Goal: Task Accomplishment & Management: Use online tool/utility

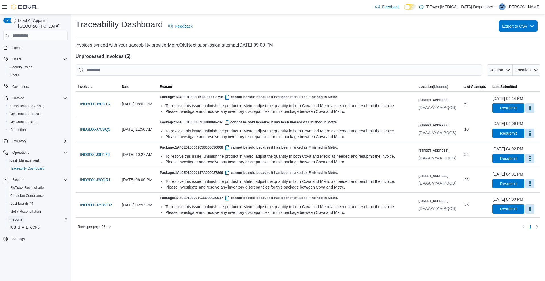
click at [15, 217] on span "Reports" at bounding box center [16, 219] width 12 height 5
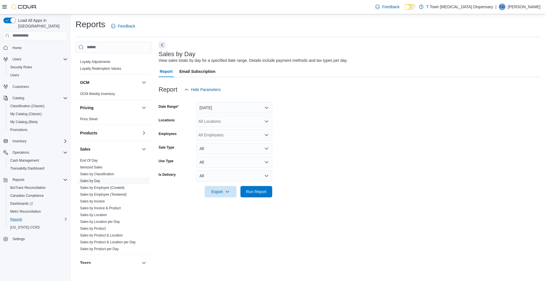
scroll to position [284, 0]
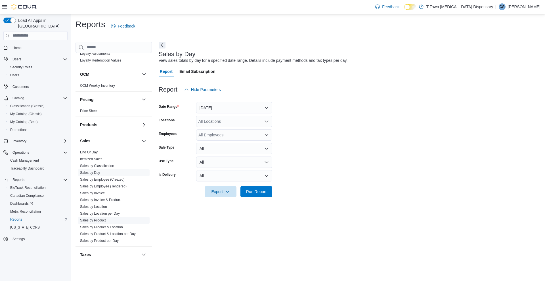
click at [97, 219] on link "Sales by Product" at bounding box center [93, 220] width 26 height 4
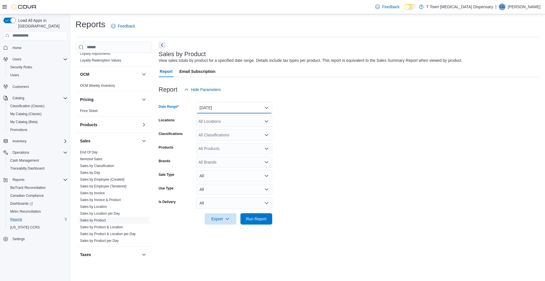
click at [237, 106] on button "[DATE]" at bounding box center [234, 107] width 76 height 11
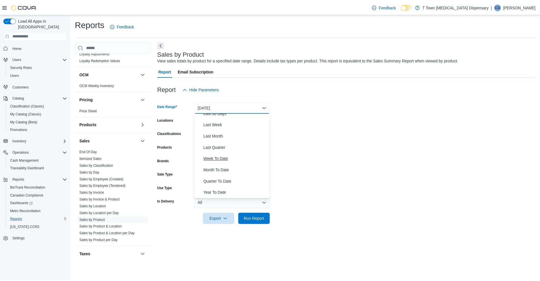
scroll to position [38, 0]
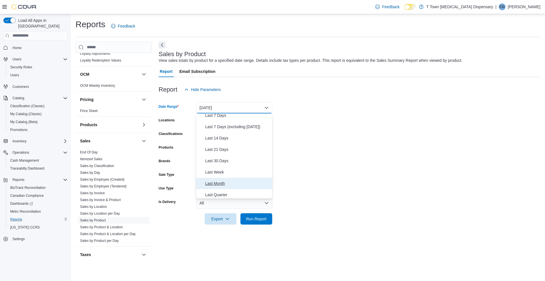
click at [216, 184] on span "Last Month" at bounding box center [237, 183] width 65 height 7
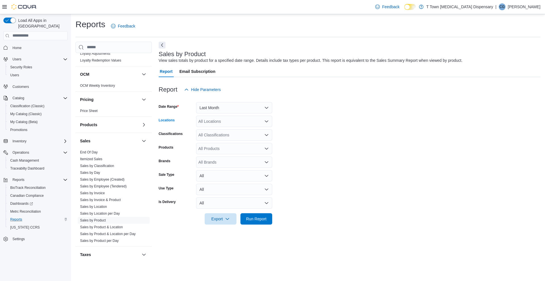
click at [228, 120] on div "All Locations" at bounding box center [234, 121] width 76 height 11
click at [243, 137] on span "[STREET_ADDRESS]" at bounding box center [227, 139] width 39 height 6
click at [243, 140] on div "All Classifications" at bounding box center [234, 134] width 76 height 11
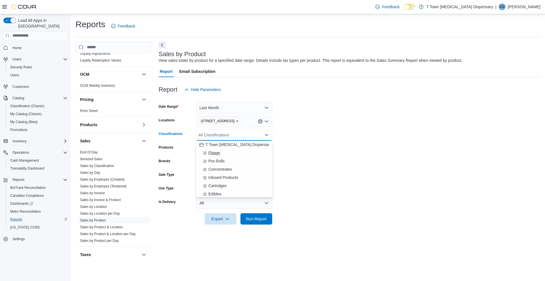
click at [224, 154] on div "Flower" at bounding box center [233, 153] width 69 height 6
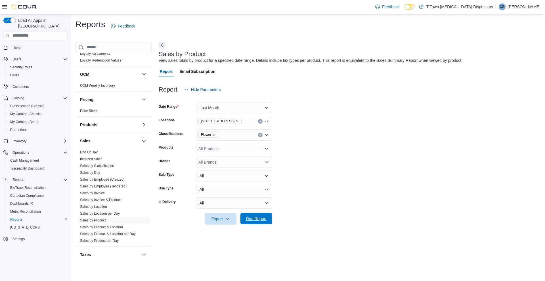
click at [255, 220] on span "Run Report" at bounding box center [256, 219] width 20 height 6
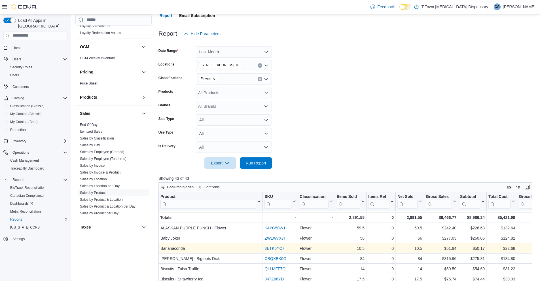
scroll to position [47, 0]
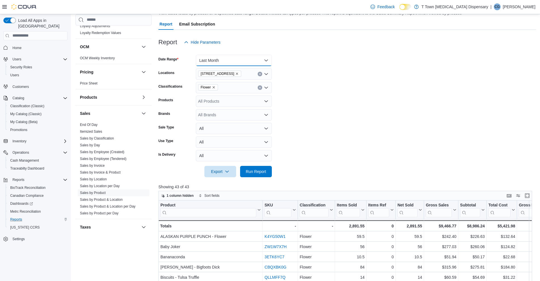
click at [238, 60] on button "Last Month" at bounding box center [234, 60] width 76 height 11
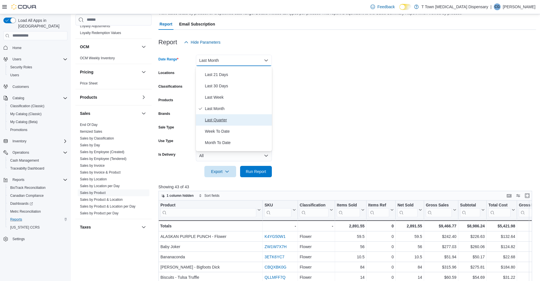
click at [232, 119] on span "Last Quarter" at bounding box center [237, 120] width 65 height 7
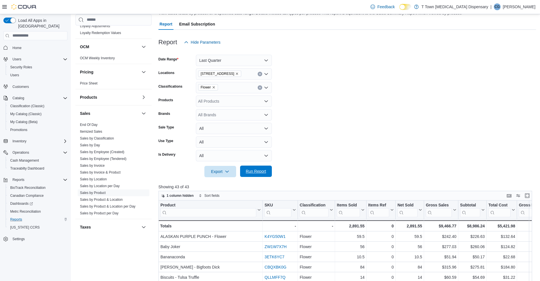
click at [261, 173] on span "Run Report" at bounding box center [256, 172] width 20 height 6
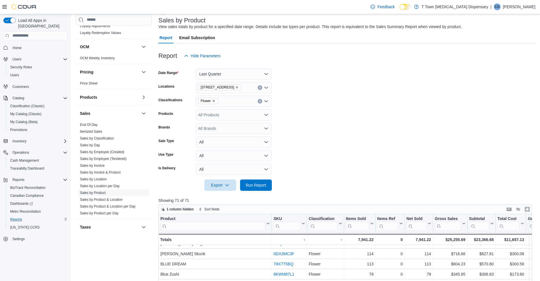
scroll to position [47, 0]
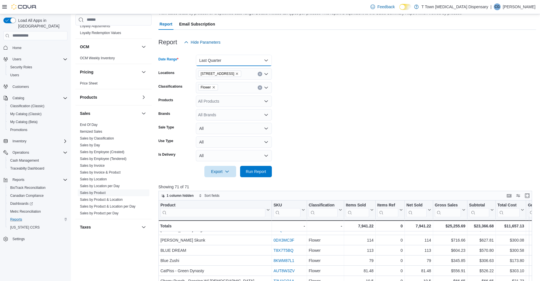
click at [248, 63] on button "Last Quarter" at bounding box center [234, 60] width 76 height 11
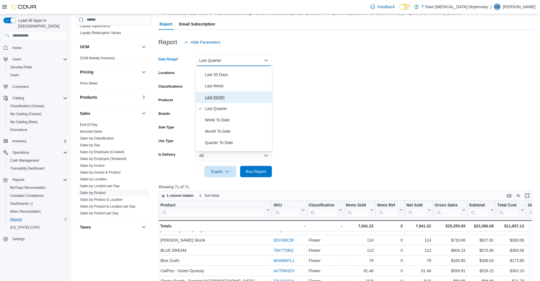
click at [236, 102] on button "Last Month" at bounding box center [234, 97] width 76 height 11
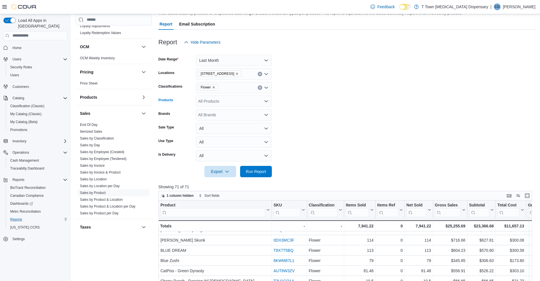
click at [221, 100] on div "All Products" at bounding box center [234, 101] width 76 height 11
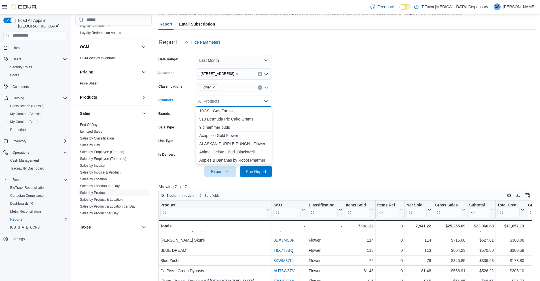
click at [236, 159] on div "A p p l e s & B a n a n a s b y R o b o t P [PERSON_NAME]" at bounding box center [233, 160] width 69 height 6
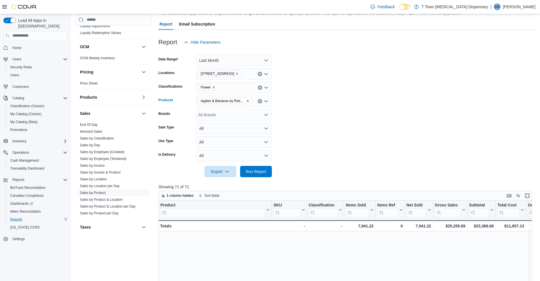
scroll to position [189, 0]
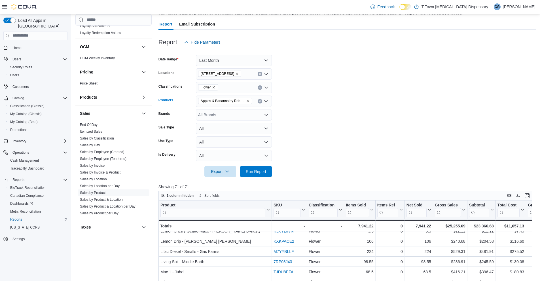
click at [248, 99] on icon "Remove Apples & Bananas by Robot Pharmer from selection in this group" at bounding box center [247, 100] width 3 height 3
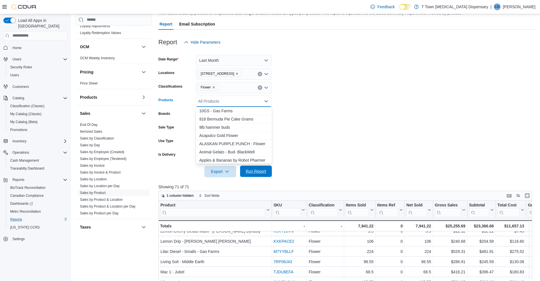
click at [255, 171] on span "Run Report" at bounding box center [256, 172] width 20 height 6
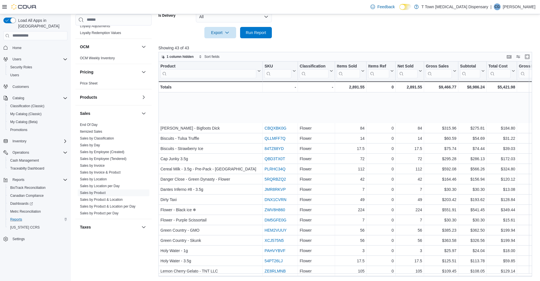
scroll to position [258, 0]
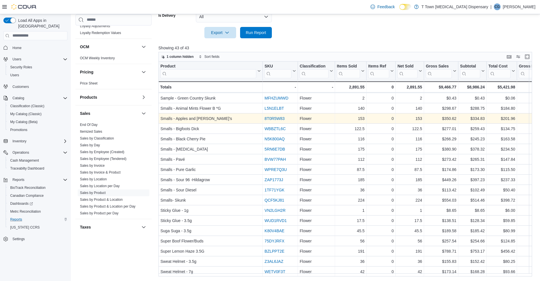
click at [281, 116] on link "8T0R5W83" at bounding box center [275, 118] width 20 height 5
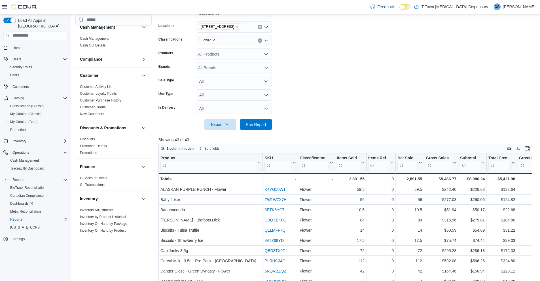
scroll to position [0, 0]
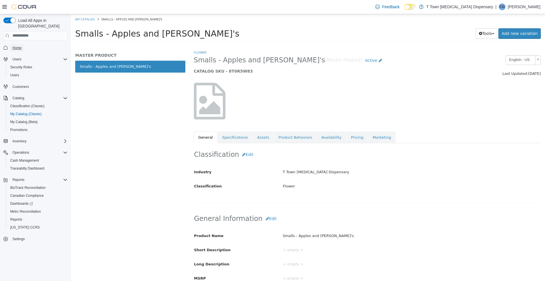
click at [14, 46] on span "Home" at bounding box center [16, 48] width 9 height 5
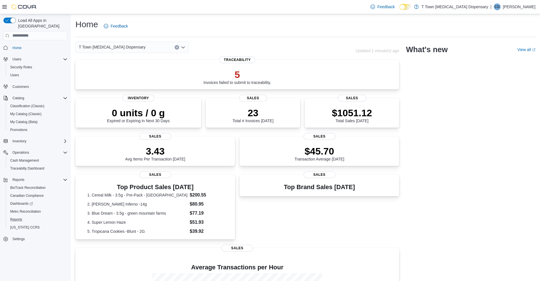
click at [7, 216] on button "Reports" at bounding box center [38, 220] width 64 height 8
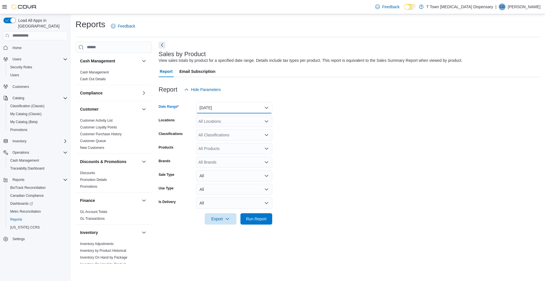
drag, startPoint x: 222, startPoint y: 107, endPoint x: 224, endPoint y: 111, distance: 3.9
click at [222, 107] on button "[DATE]" at bounding box center [234, 107] width 76 height 11
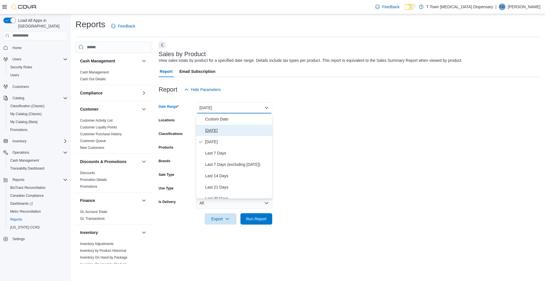
click at [228, 132] on span "[DATE]" at bounding box center [237, 130] width 65 height 7
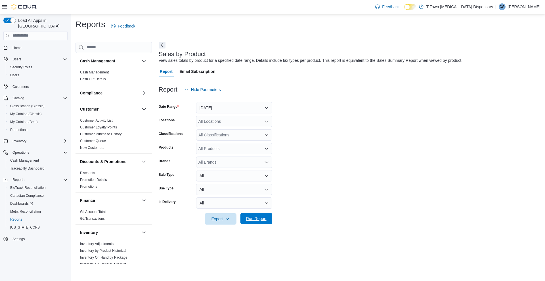
click at [253, 218] on span "Run Report" at bounding box center [256, 219] width 20 height 6
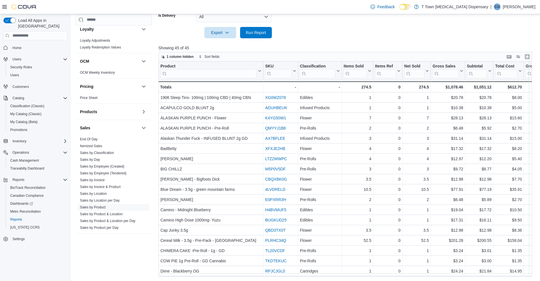
scroll to position [262, 0]
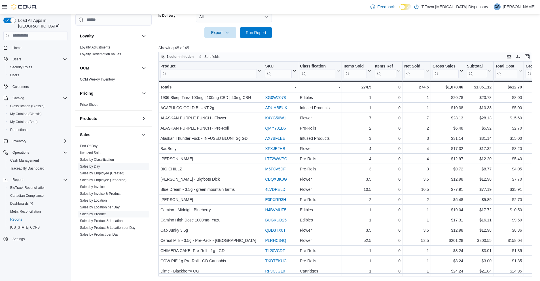
click at [94, 168] on span "Sales by Day" at bounding box center [114, 166] width 72 height 7
click at [102, 199] on link "Sales by Location" at bounding box center [93, 201] width 27 height 4
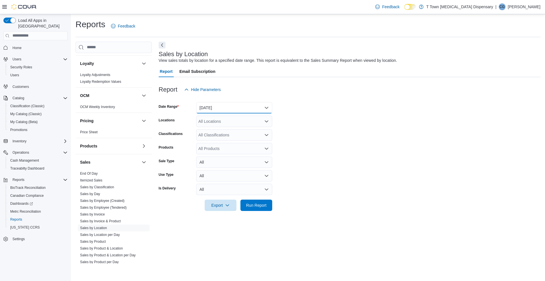
click at [236, 107] on button "[DATE]" at bounding box center [234, 107] width 76 height 11
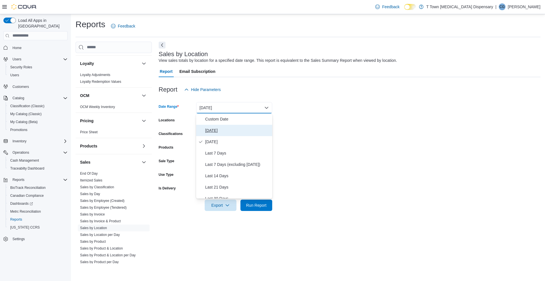
click at [222, 131] on span "[DATE]" at bounding box center [237, 130] width 65 height 7
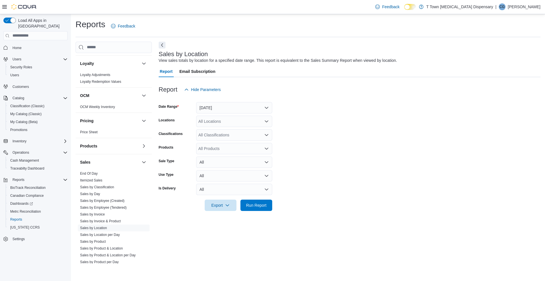
click at [252, 213] on div at bounding box center [350, 214] width 382 height 7
click at [251, 209] on span "Run Report" at bounding box center [256, 204] width 25 height 11
